Goal: Transaction & Acquisition: Subscribe to service/newsletter

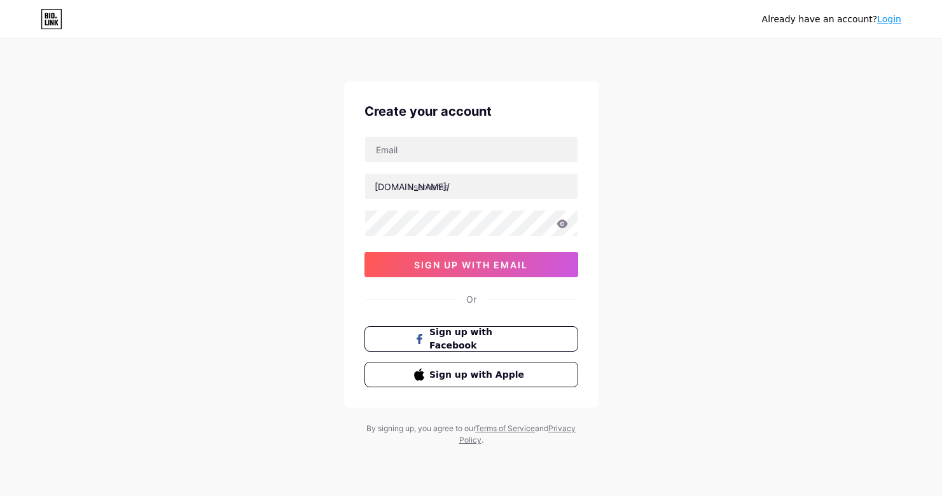
click at [474, 158] on input "text" at bounding box center [471, 149] width 212 height 25
type input "[EMAIL_ADDRESS][DOMAIN_NAME]"
click at [460, 188] on input "text" at bounding box center [471, 186] width 212 height 25
type input "paidwork"
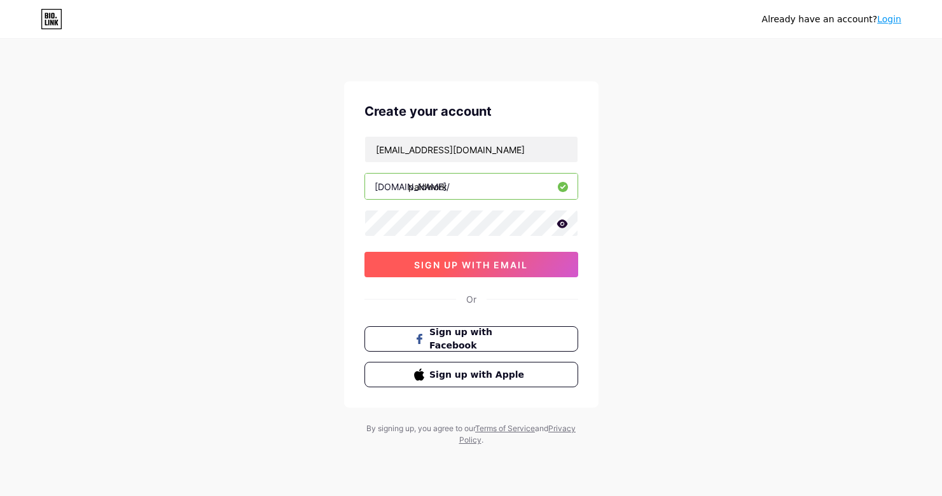
click at [505, 259] on span "sign up with email" at bounding box center [471, 264] width 114 height 11
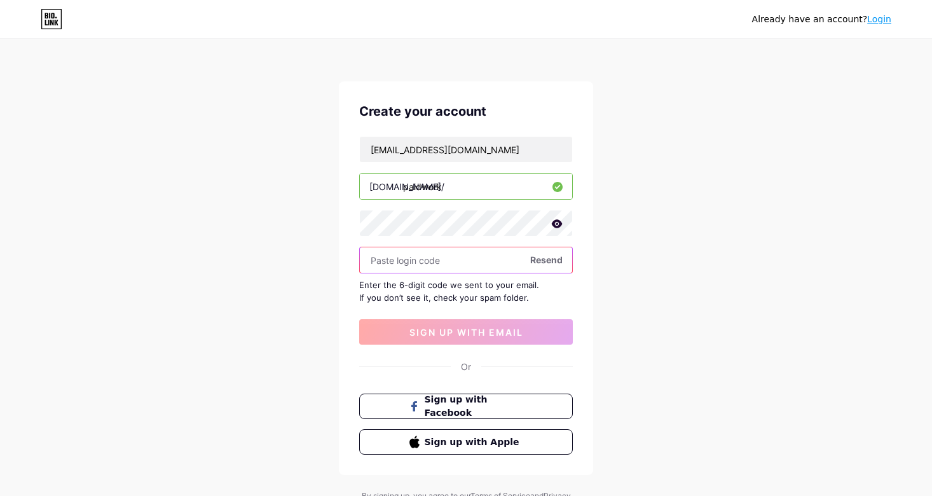
click at [455, 258] on input "text" at bounding box center [466, 259] width 212 height 25
click at [438, 263] on input "text" at bounding box center [466, 259] width 212 height 25
paste input "400316"
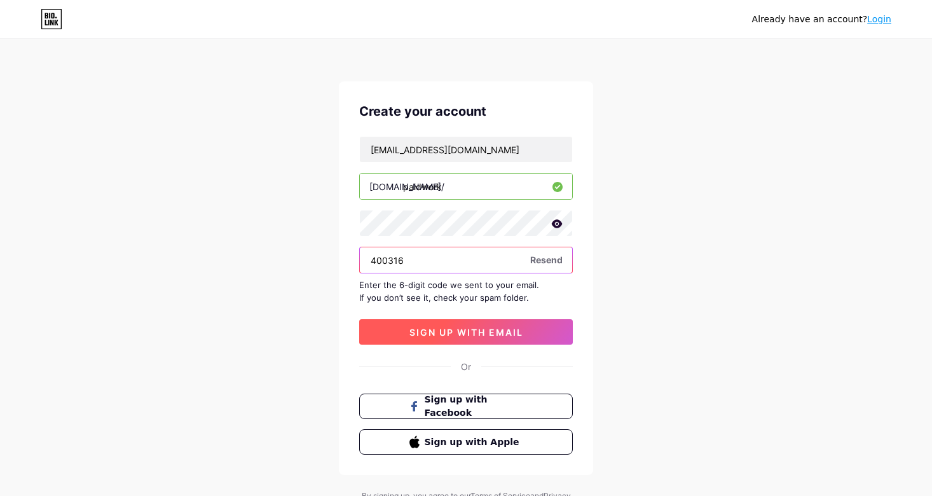
type input "400316"
click at [446, 327] on span "sign up with email" at bounding box center [467, 332] width 114 height 11
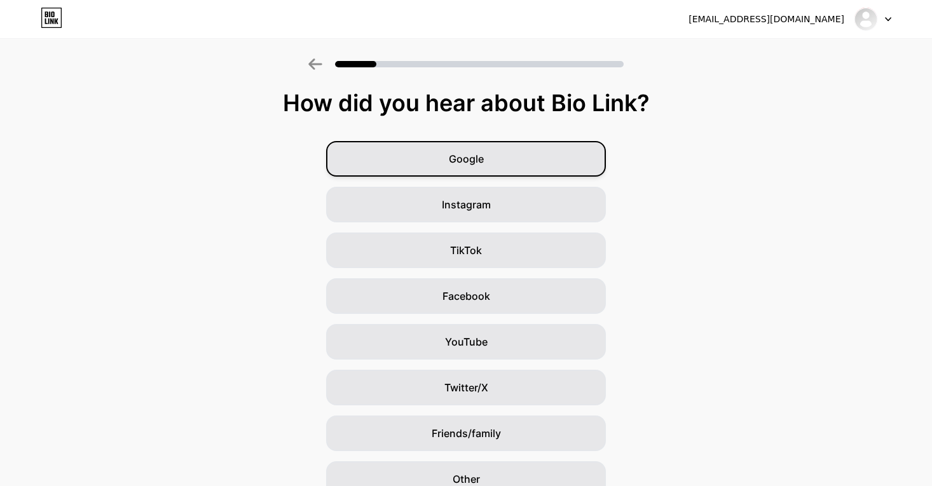
click at [506, 153] on div "Google" at bounding box center [466, 159] width 280 height 36
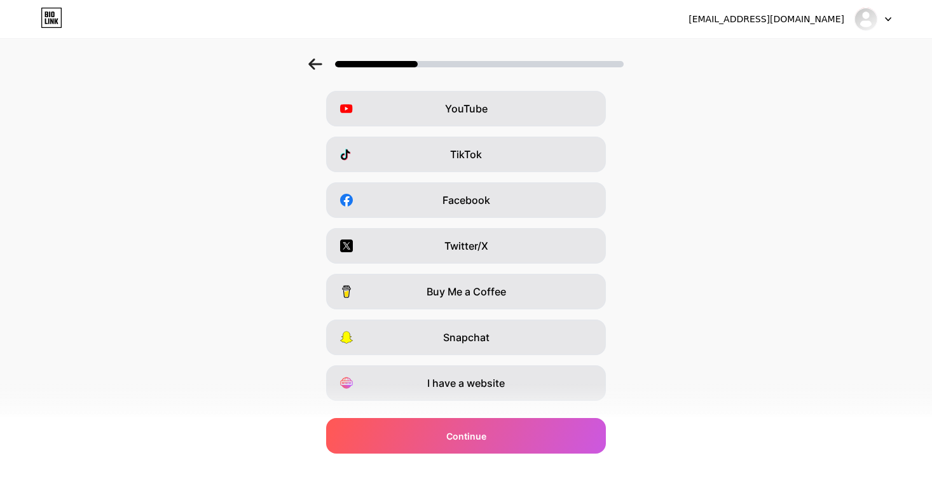
scroll to position [125, 0]
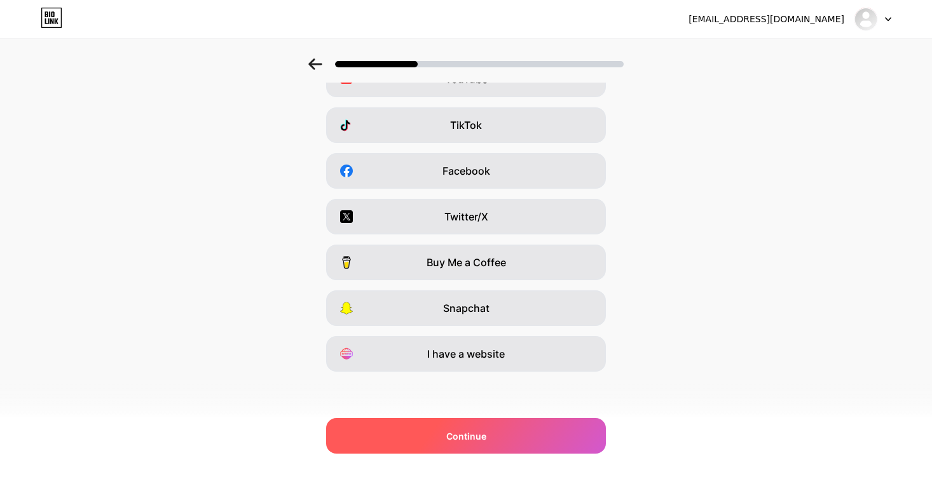
click at [511, 426] on div "Continue" at bounding box center [466, 436] width 280 height 36
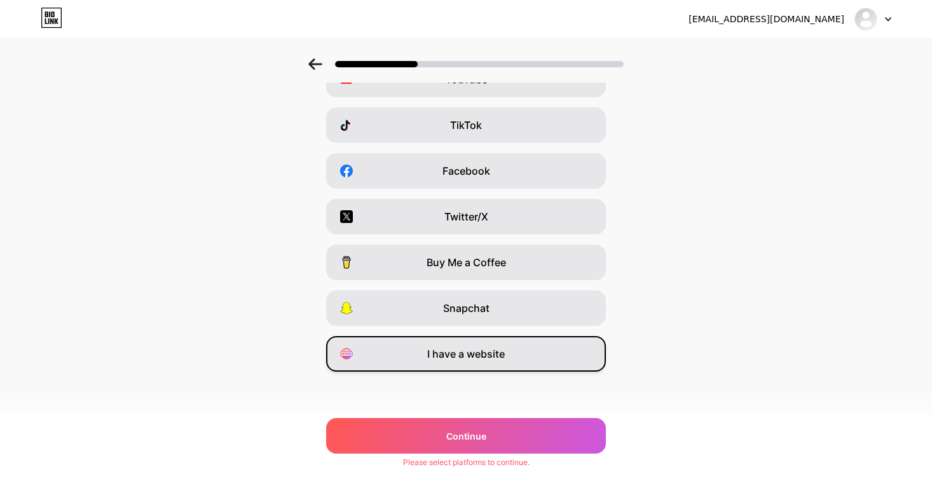
click at [501, 368] on div "I have a website" at bounding box center [466, 354] width 280 height 36
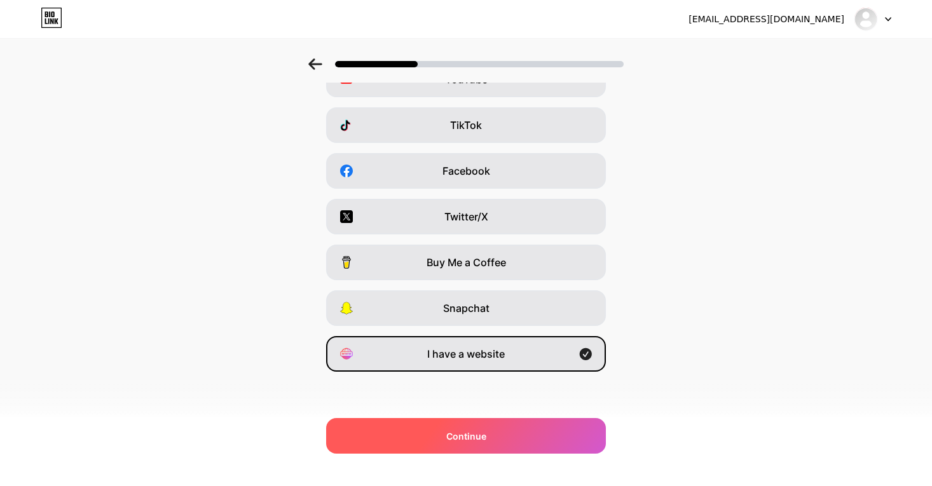
click at [514, 429] on div "Continue" at bounding box center [466, 436] width 280 height 36
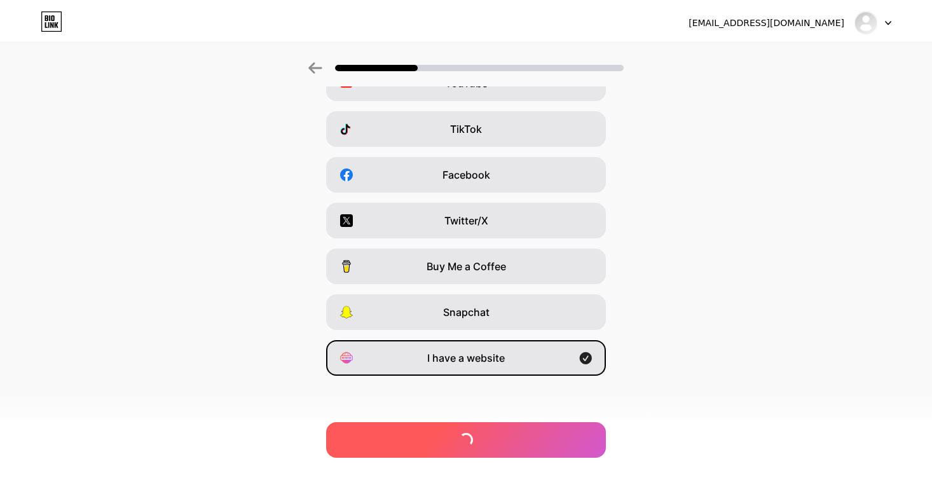
scroll to position [0, 0]
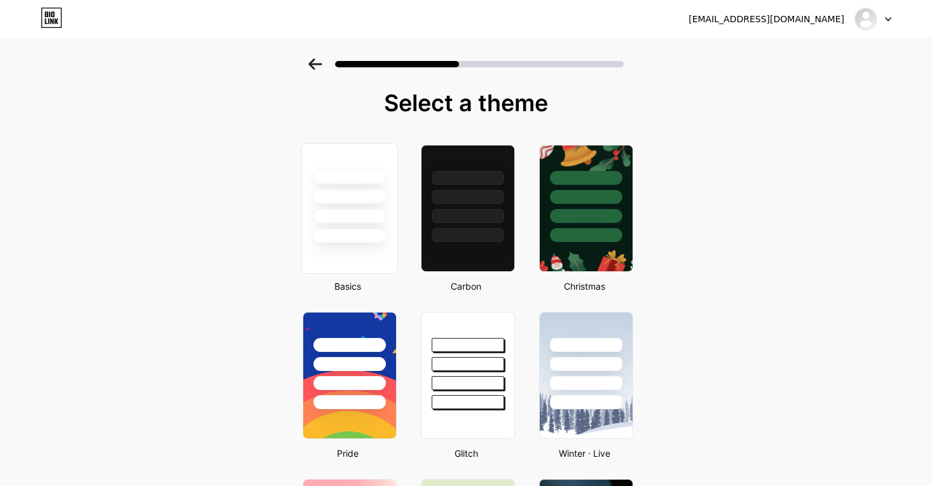
click at [371, 193] on div at bounding box center [349, 197] width 74 height 15
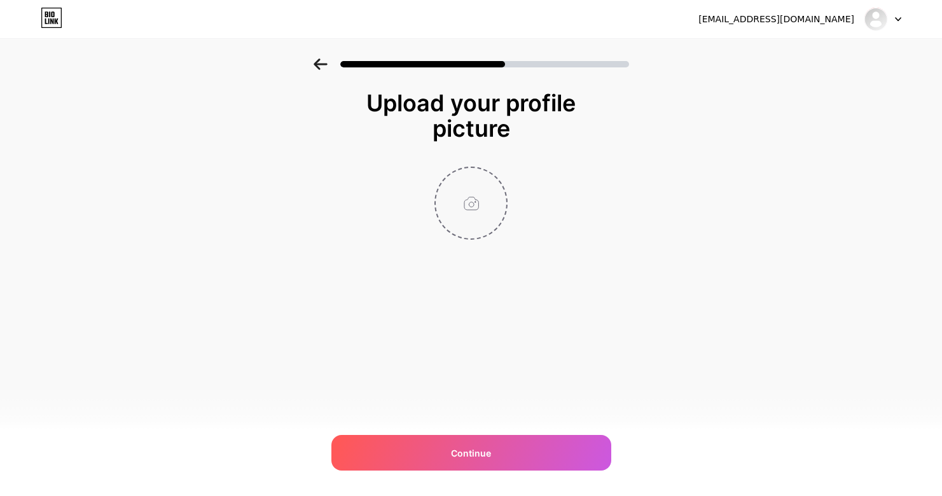
click at [471, 209] on input "file" at bounding box center [471, 203] width 71 height 71
type input "C:\fakepath\400x400.jpg"
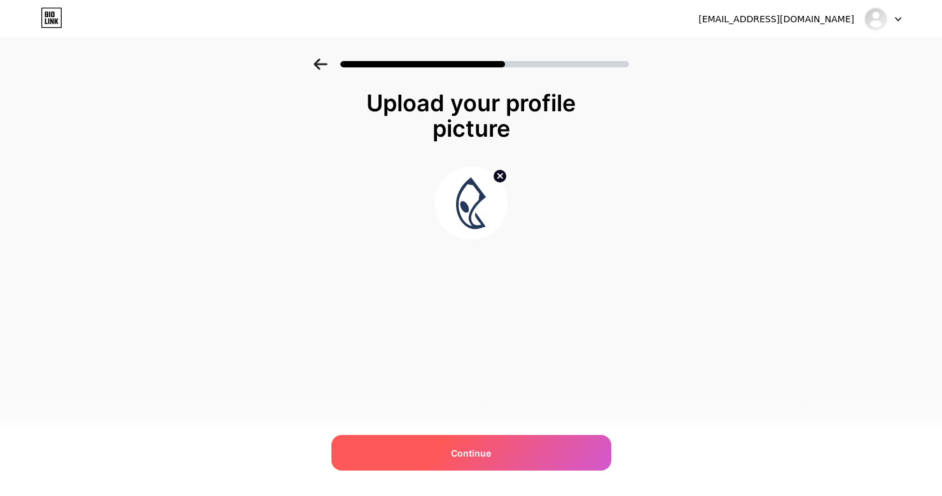
click at [421, 459] on div "Continue" at bounding box center [471, 453] width 280 height 36
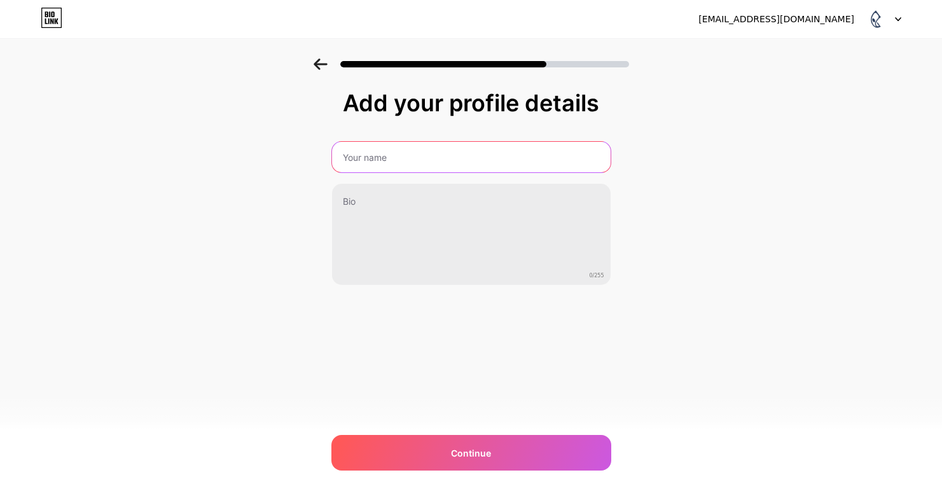
click at [420, 166] on input "text" at bounding box center [471, 157] width 279 height 31
type input "Paidwork"
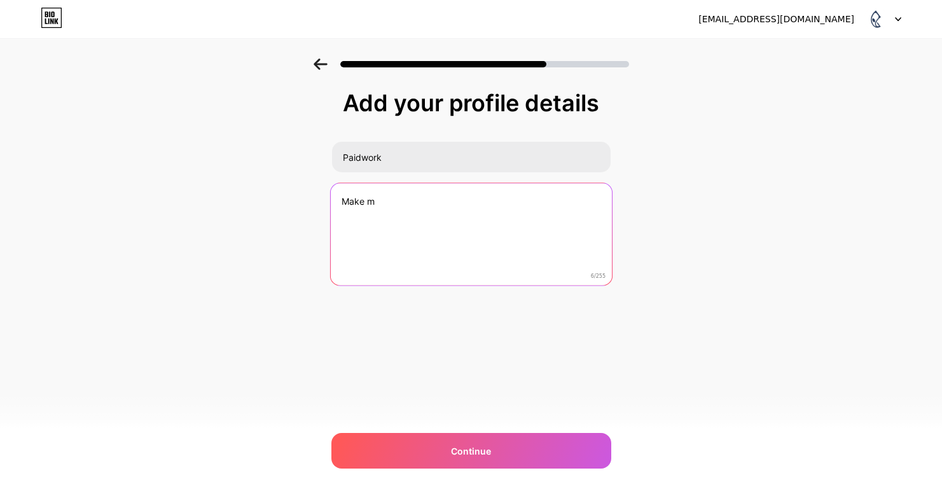
drag, startPoint x: 422, startPoint y: 210, endPoint x: 256, endPoint y: 202, distance: 166.8
click at [255, 202] on div "Add your profile details Paidwork Make m 6/255 Continue Error" at bounding box center [471, 204] width 942 height 291
paste textarea "[PERSON_NAME] online by watching videos, filling out surveys, playing games, sh…"
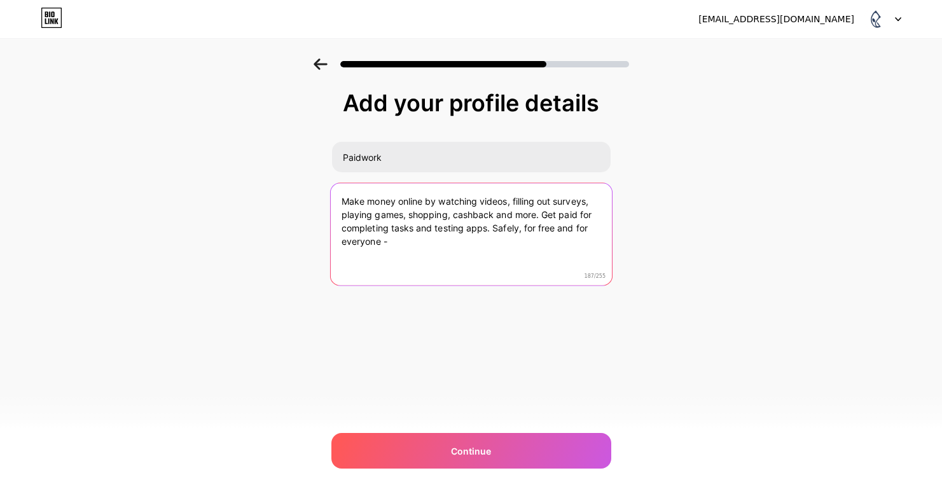
paste textarea "[URL][DOMAIN_NAME]"
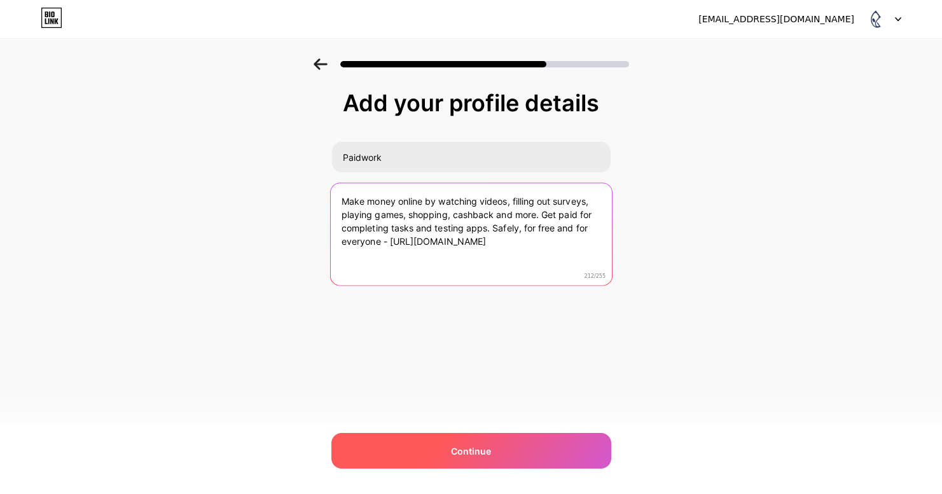
type textarea "Make money online by watching videos, filling out surveys, playing games, shopp…"
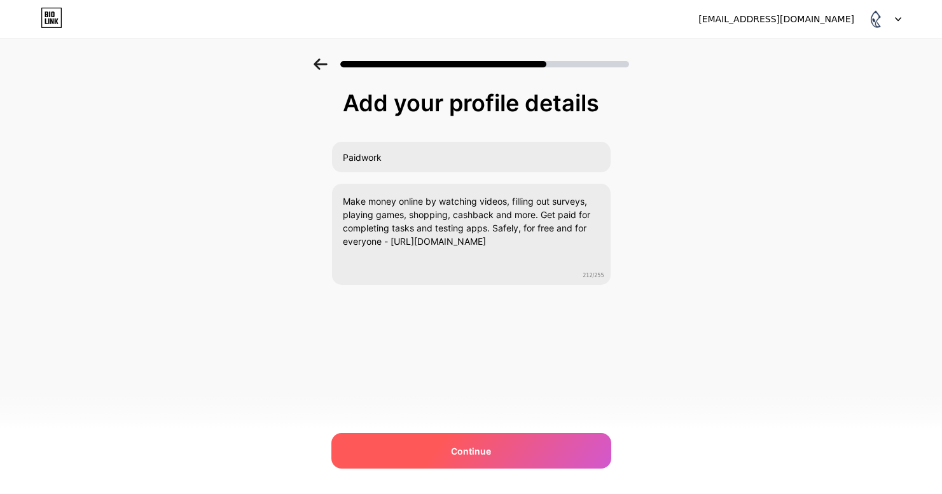
click at [496, 443] on div "Continue" at bounding box center [471, 451] width 280 height 36
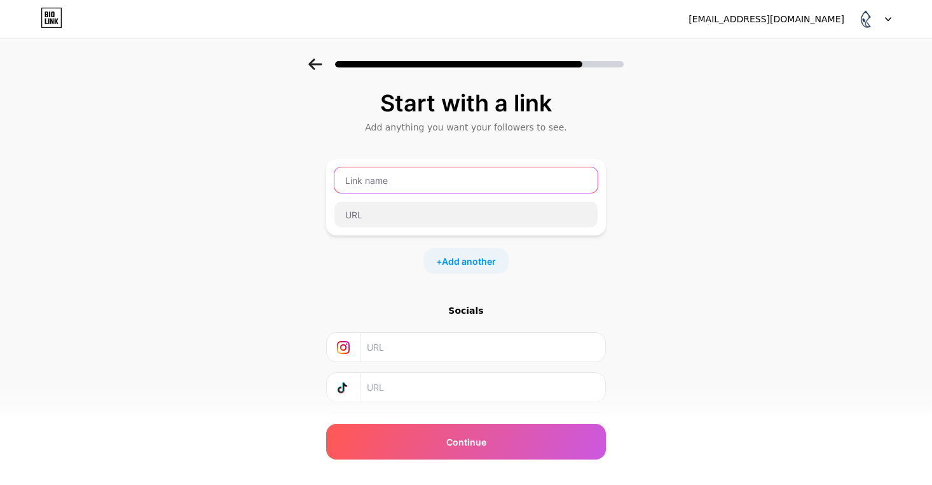
click at [443, 180] on input "text" at bounding box center [465, 179] width 263 height 25
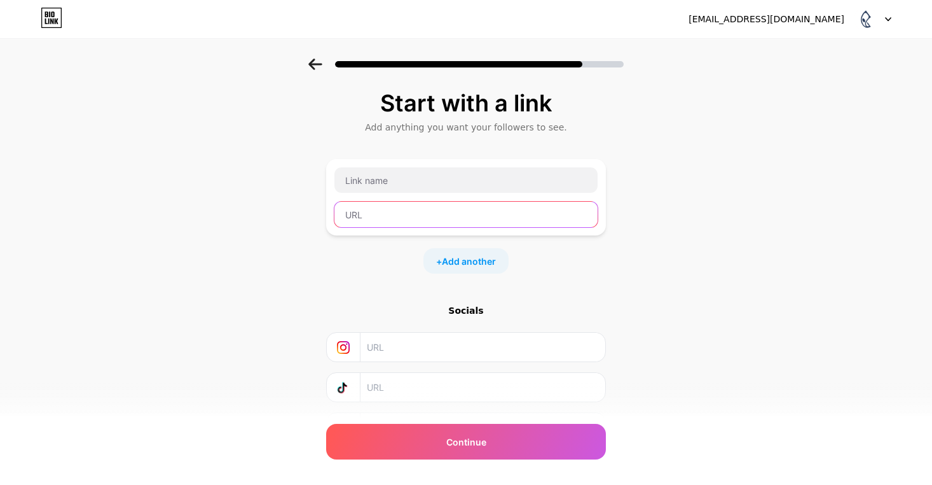
click at [423, 211] on input "text" at bounding box center [465, 214] width 263 height 25
paste input "[URL][DOMAIN_NAME]"
type input "[URL][DOMAIN_NAME]"
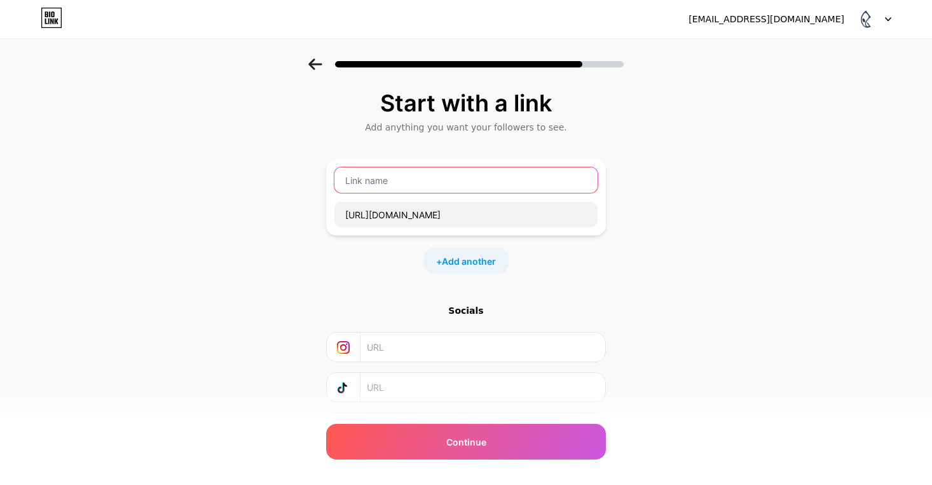
click at [418, 181] on input "text" at bounding box center [465, 179] width 263 height 25
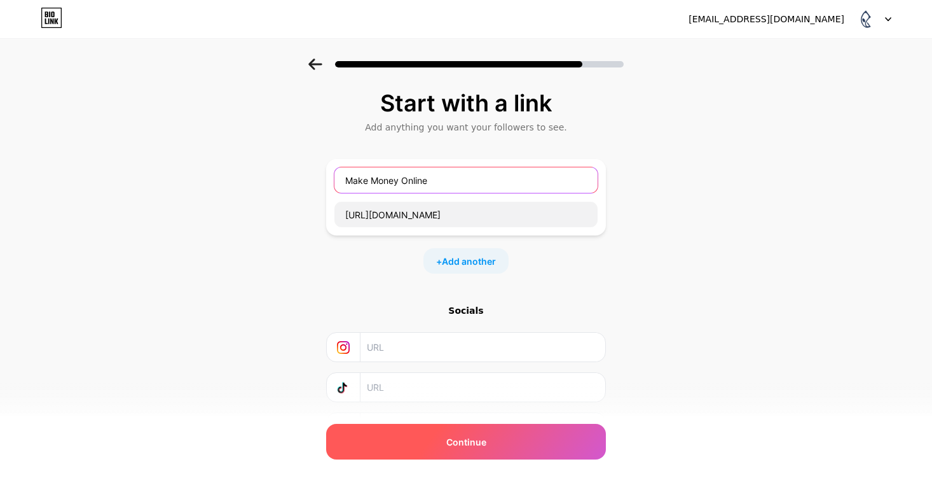
type input "Make Money Online"
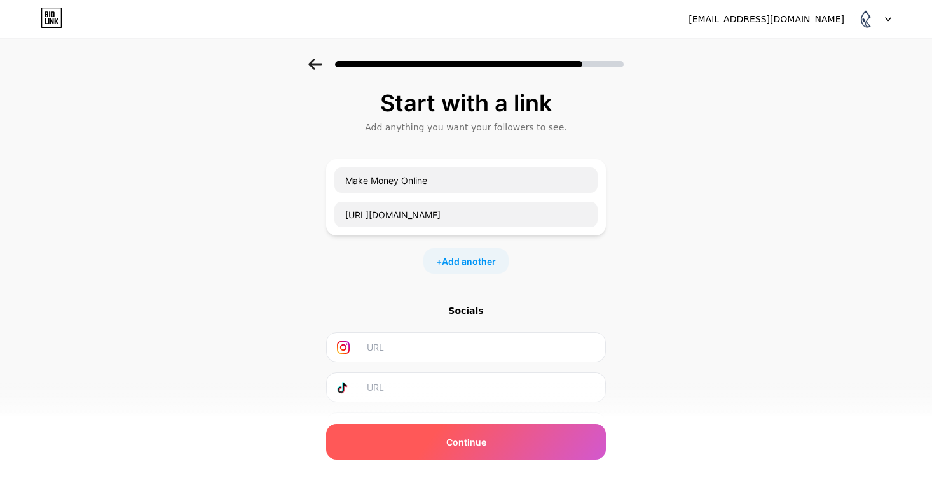
click at [500, 451] on div "Continue" at bounding box center [466, 442] width 280 height 36
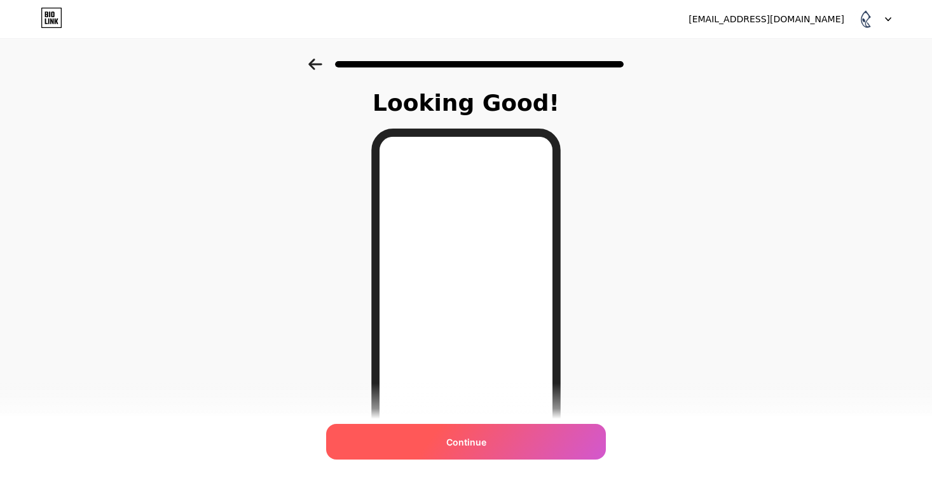
click at [506, 439] on div "Continue" at bounding box center [466, 442] width 280 height 36
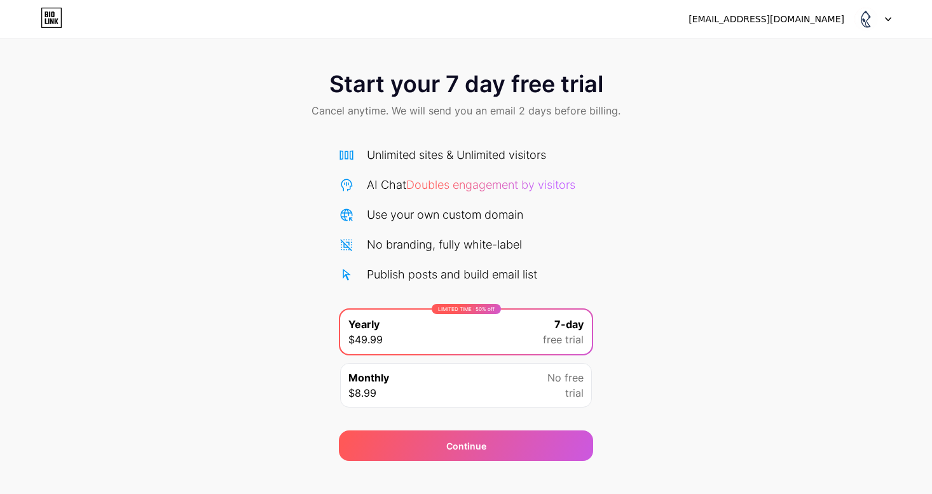
click at [878, 24] on span at bounding box center [866, 19] width 24 height 24
drag, startPoint x: 865, startPoint y: 20, endPoint x: 825, endPoint y: 17, distance: 40.2
click at [865, 21] on img at bounding box center [866, 19] width 24 height 24
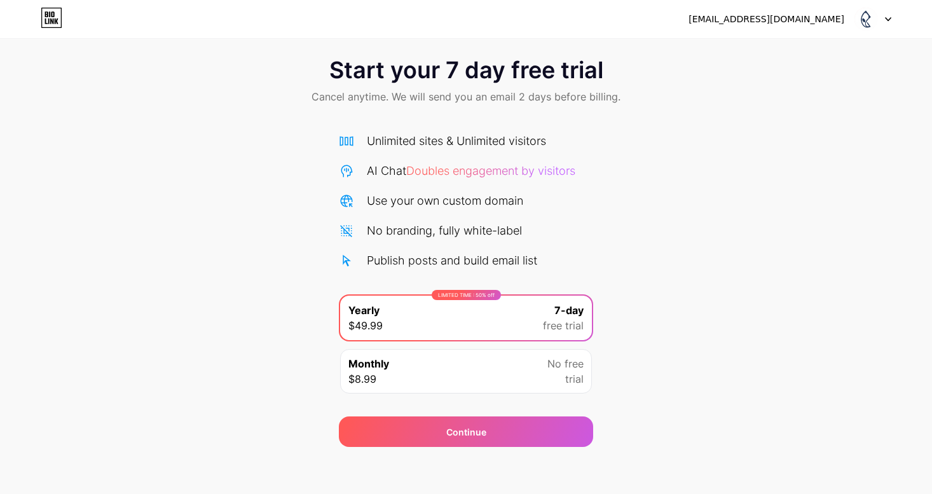
scroll to position [18, 0]
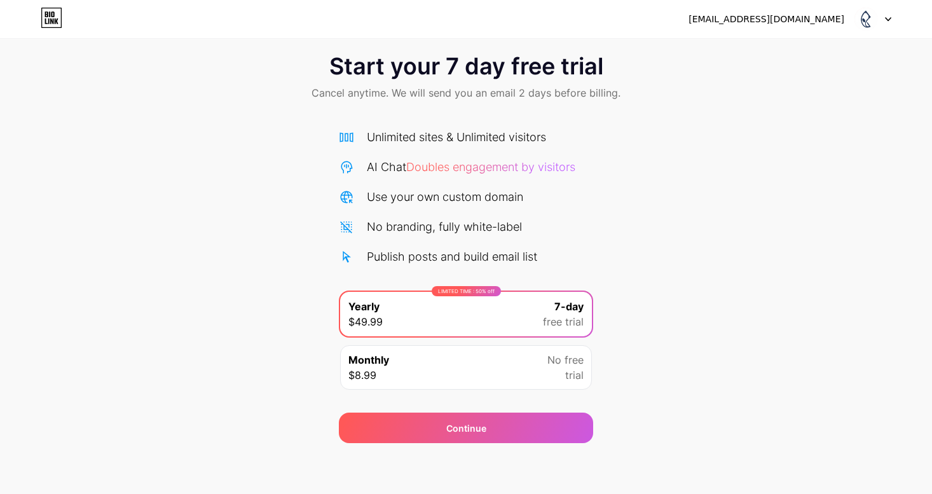
click at [508, 378] on div "Monthly $8.99 No free trial" at bounding box center [466, 367] width 252 height 45
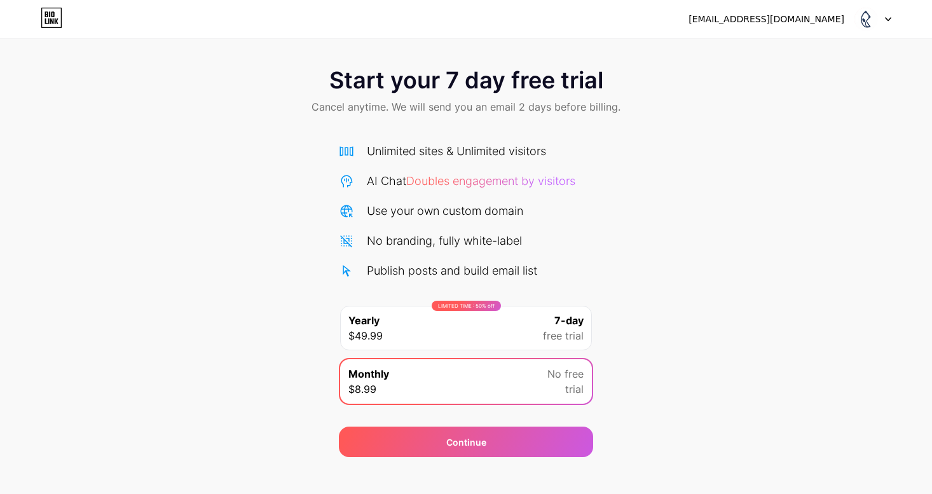
scroll to position [0, 0]
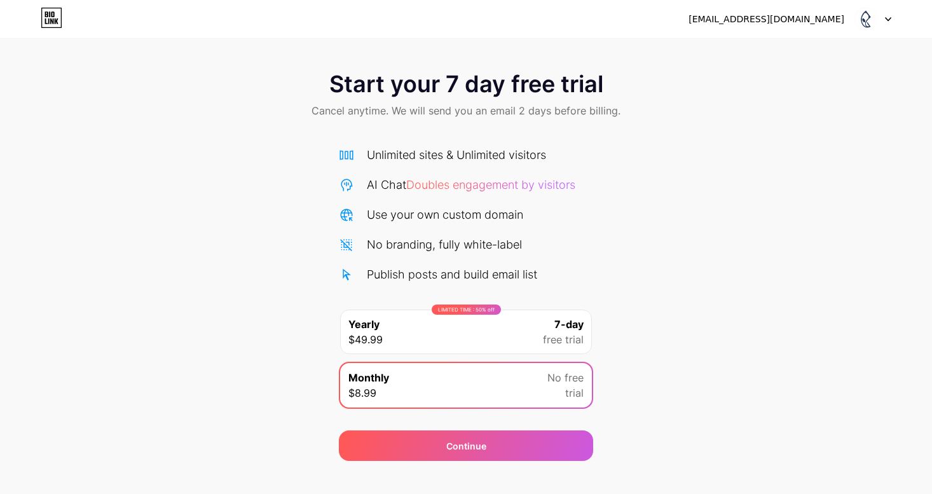
click at [53, 20] on icon at bounding box center [51, 21] width 3 height 6
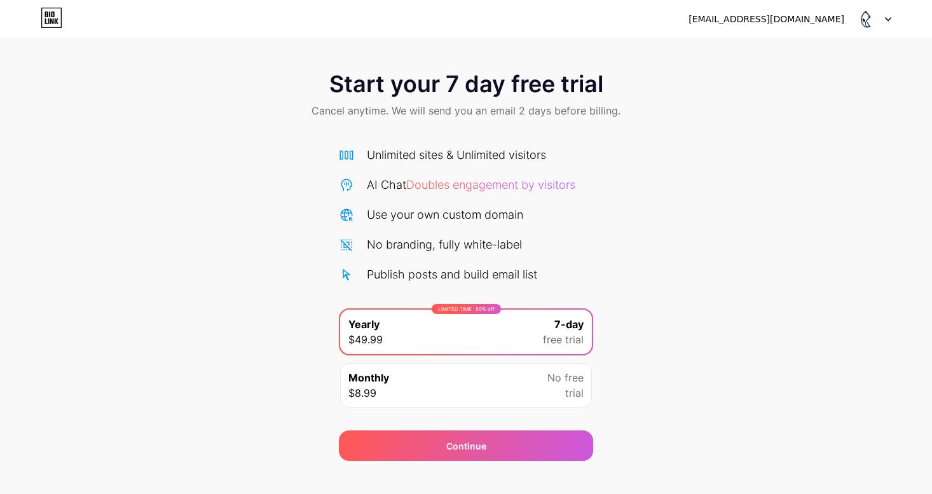
click at [872, 18] on img at bounding box center [866, 19] width 24 height 24
click at [865, 20] on img at bounding box center [866, 19] width 24 height 24
click at [819, 22] on div "[EMAIL_ADDRESS][DOMAIN_NAME]" at bounding box center [767, 19] width 156 height 13
